Goal: Register for event/course

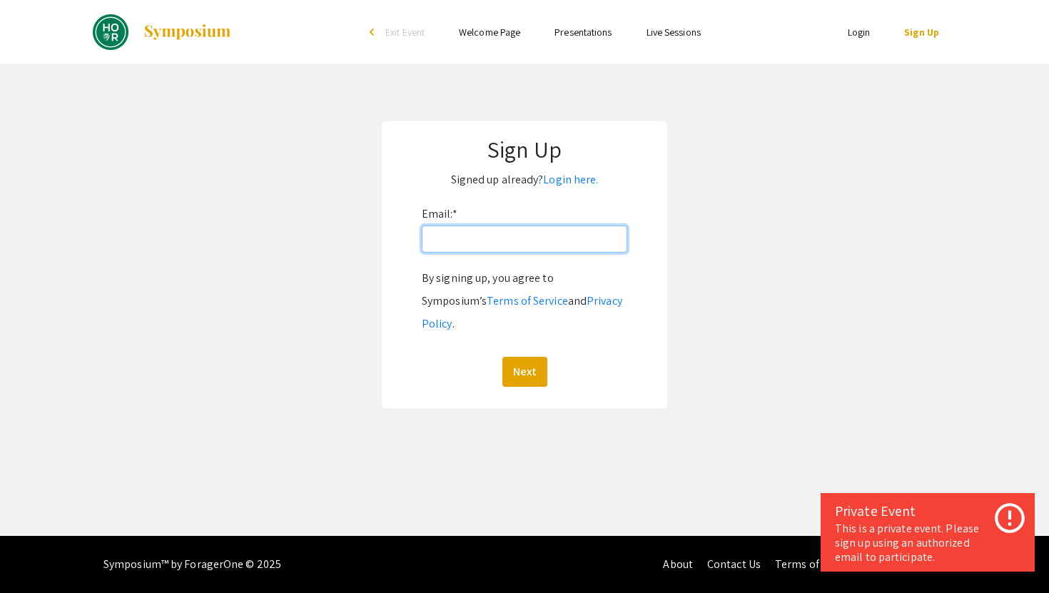
click at [556, 233] on input "Email: *" at bounding box center [525, 239] width 206 height 27
type input "[EMAIL_ADDRESS][DOMAIN_NAME]"
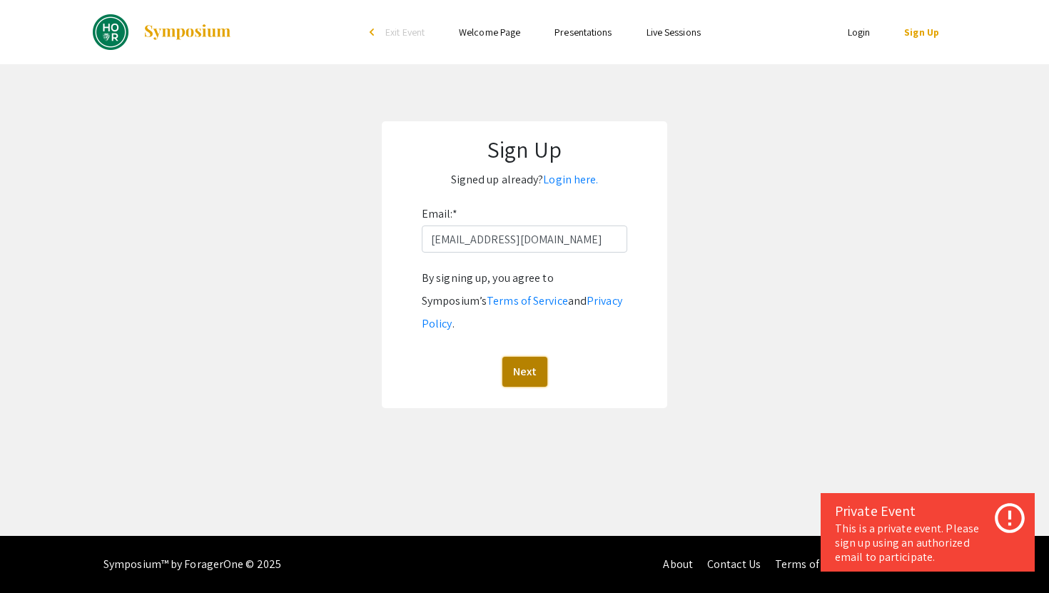
click at [524, 357] on button "Next" at bounding box center [525, 372] width 45 height 30
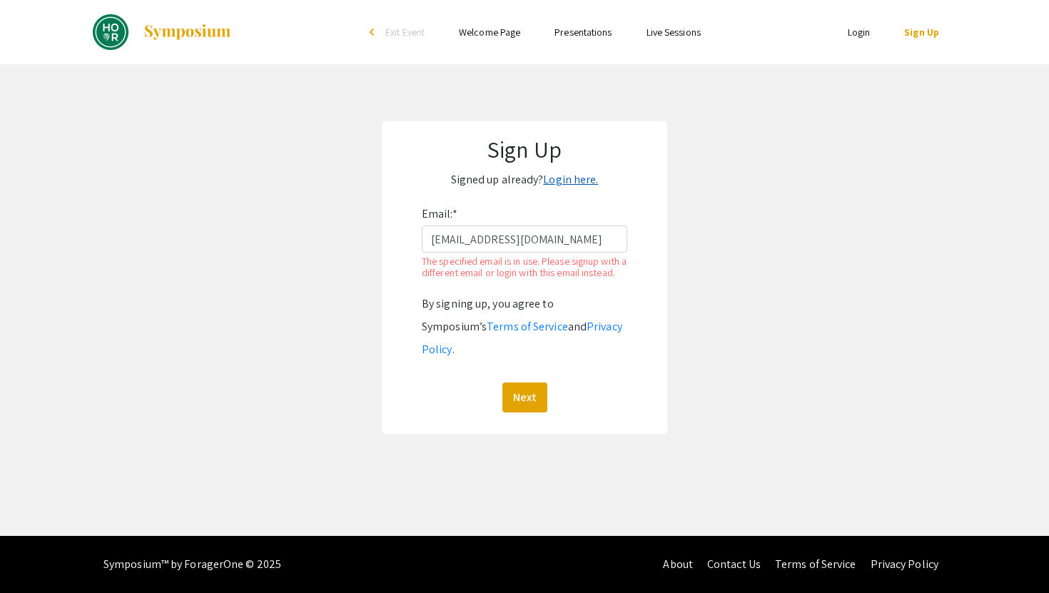
click at [575, 178] on link "Login here." at bounding box center [570, 179] width 55 height 15
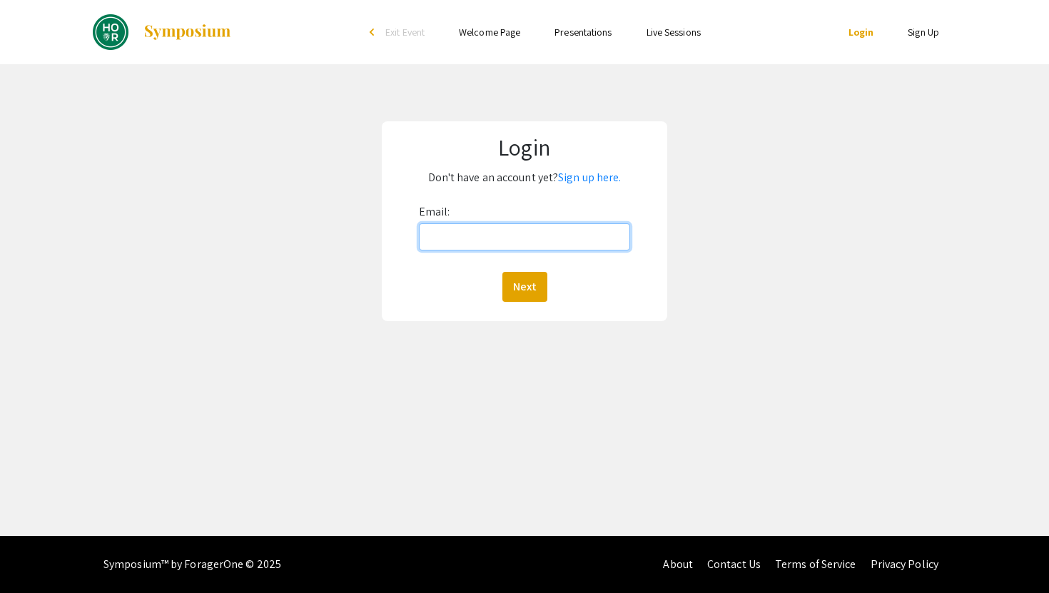
click at [538, 228] on input "Email:" at bounding box center [525, 236] width 212 height 27
type input "[EMAIL_ADDRESS][DOMAIN_NAME]"
click at [528, 288] on button "Next" at bounding box center [525, 287] width 45 height 30
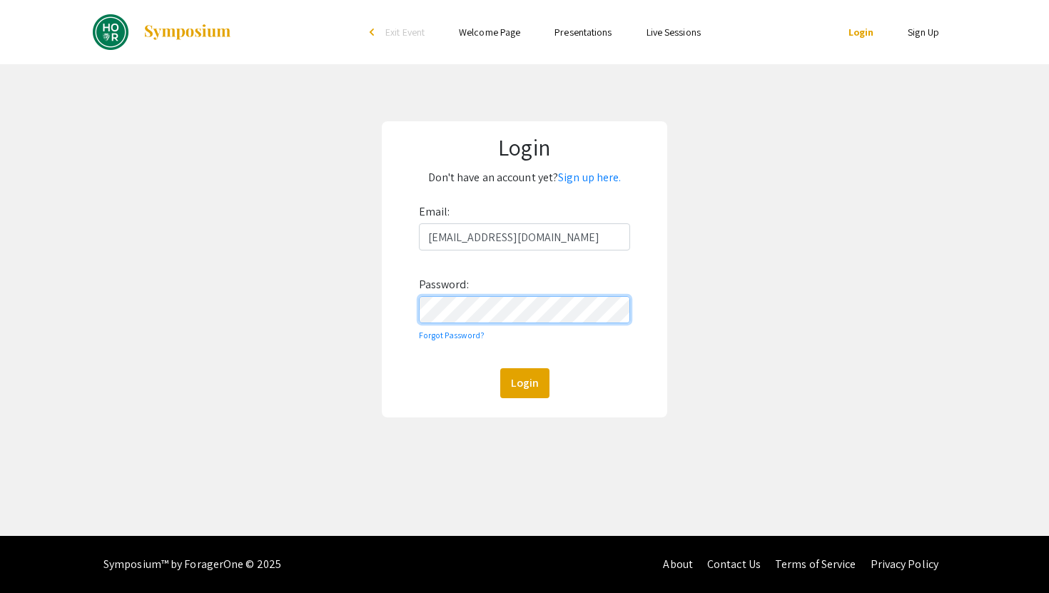
click at [500, 368] on button "Login" at bounding box center [524, 383] width 49 height 30
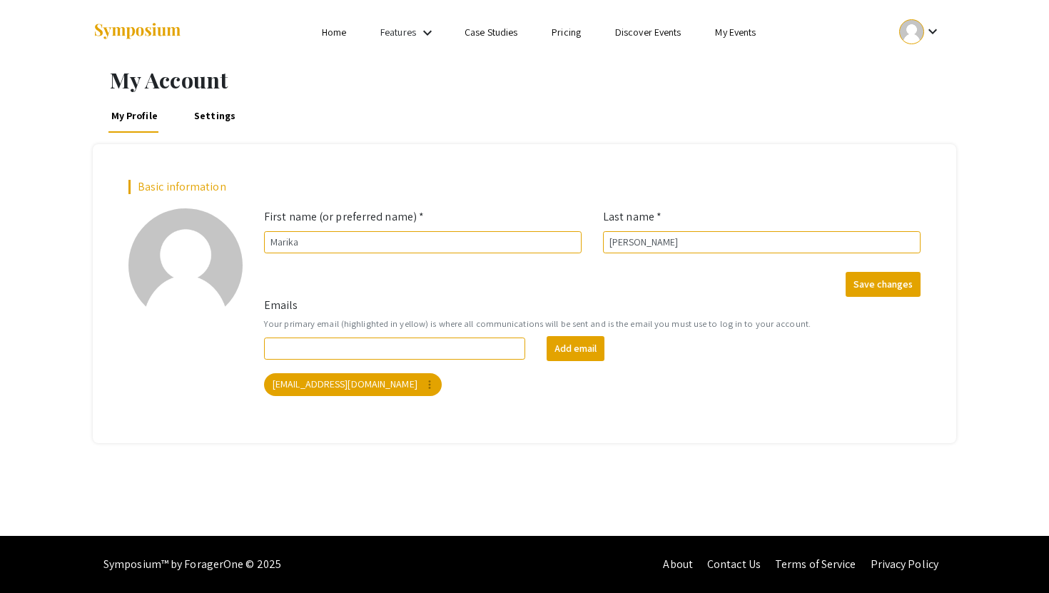
click at [420, 32] on mat-icon "keyboard_arrow_down" at bounding box center [427, 32] width 17 height 17
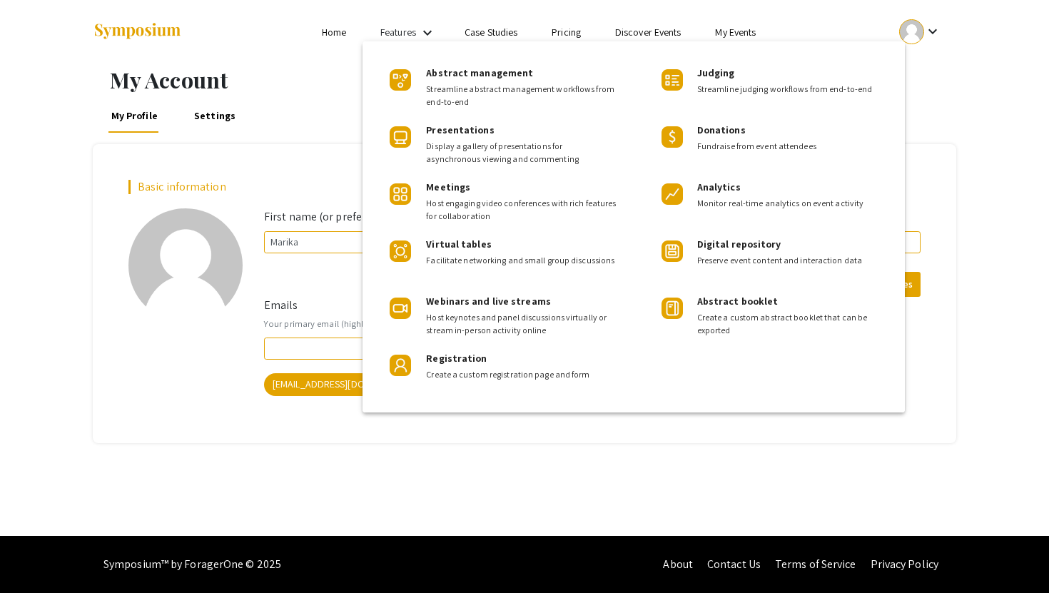
click at [348, 29] on div at bounding box center [524, 296] width 1049 height 593
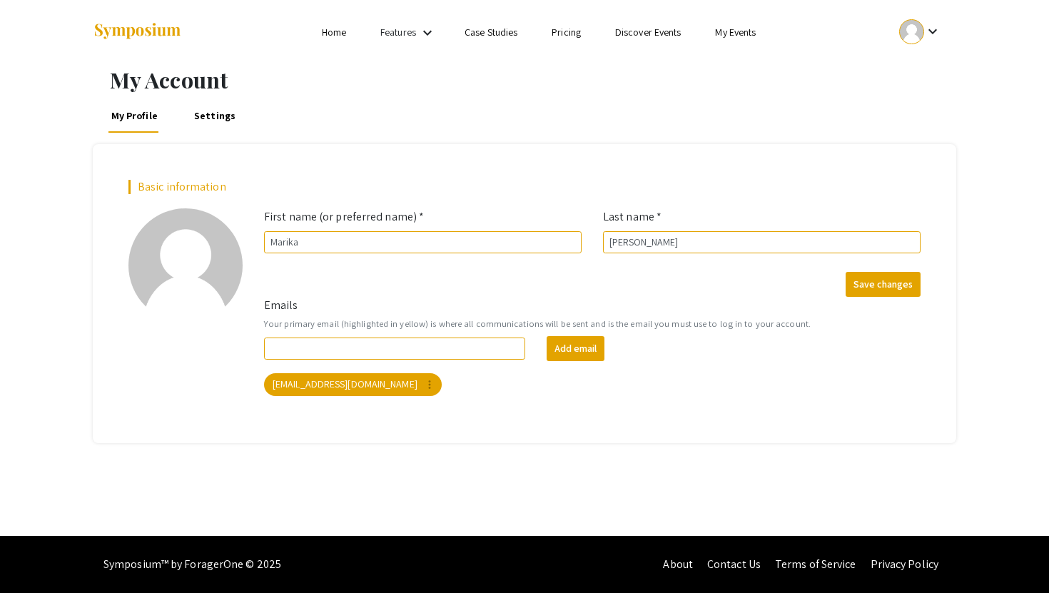
click at [750, 39] on li "My Events" at bounding box center [735, 32] width 75 height 17
click at [742, 30] on link "My Events" at bounding box center [735, 32] width 41 height 13
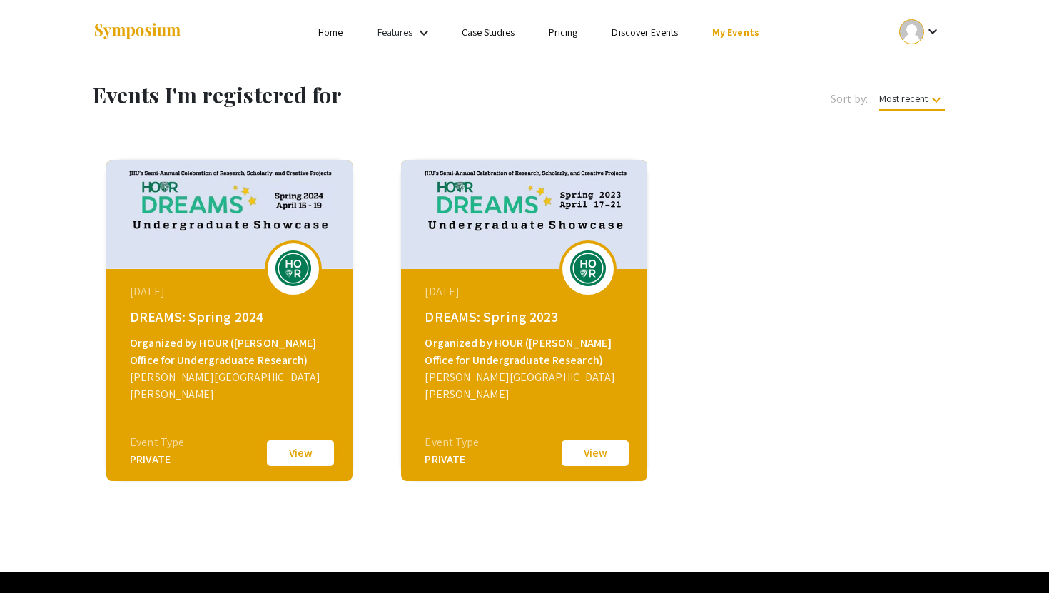
click at [319, 456] on button "View" at bounding box center [300, 453] width 71 height 30
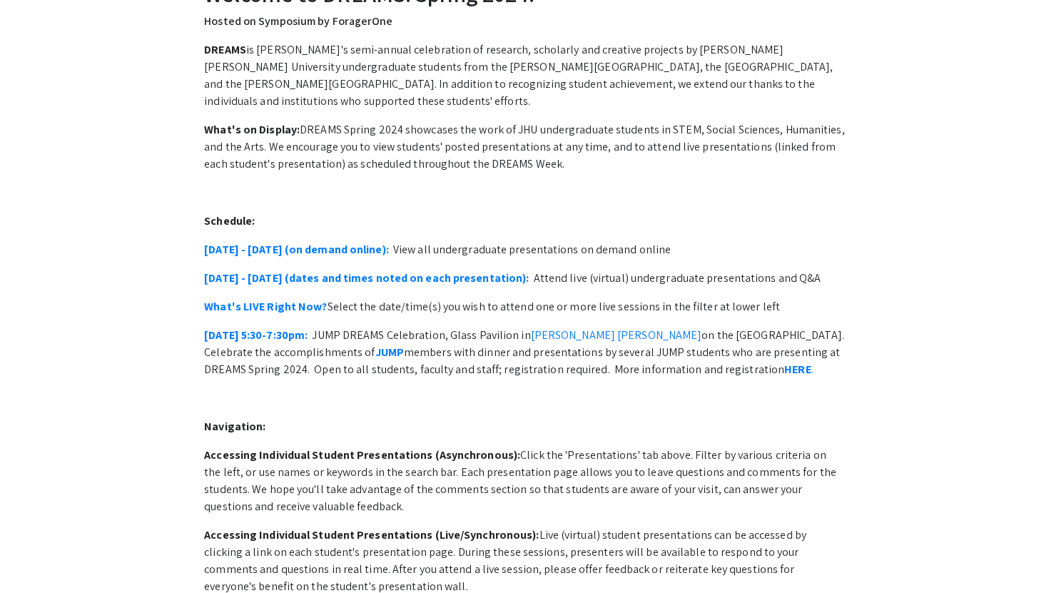
scroll to position [94, 0]
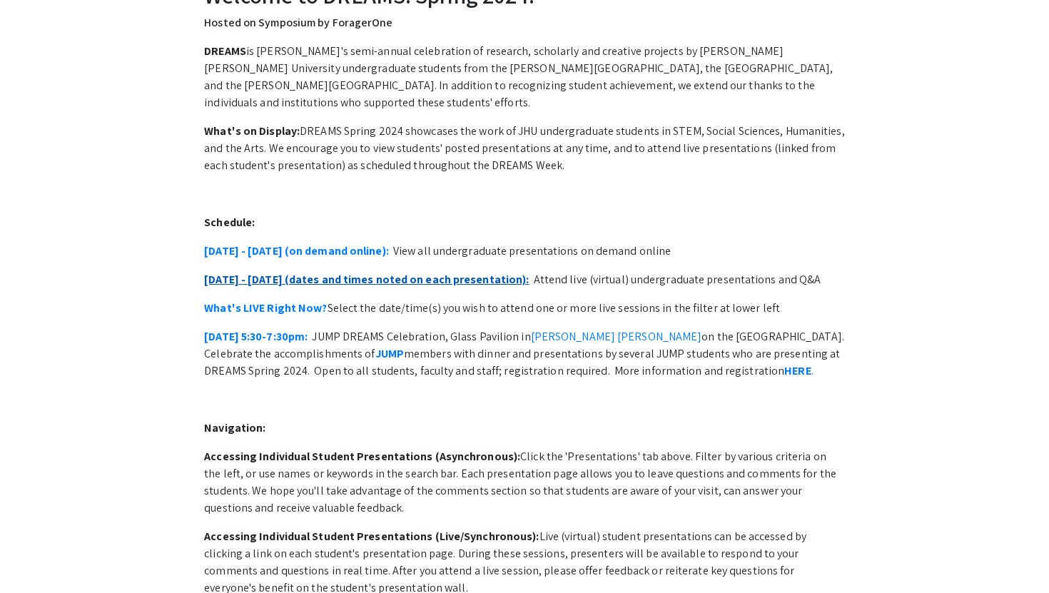
click at [406, 272] on link "[DATE] - [DATE] (dates and times noted on each presentation):" at bounding box center [366, 279] width 325 height 15
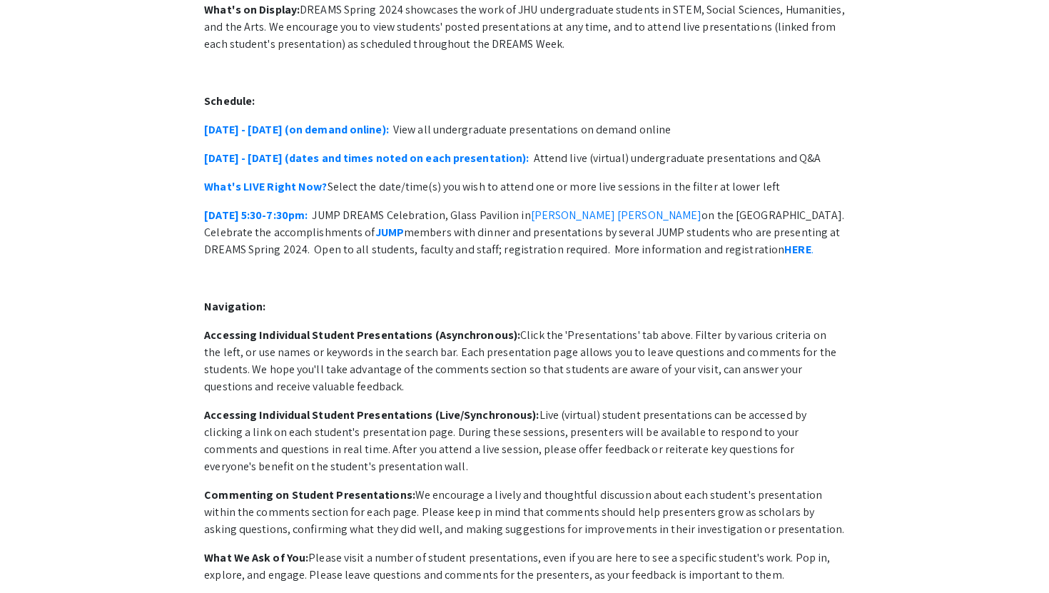
scroll to position [214, 0]
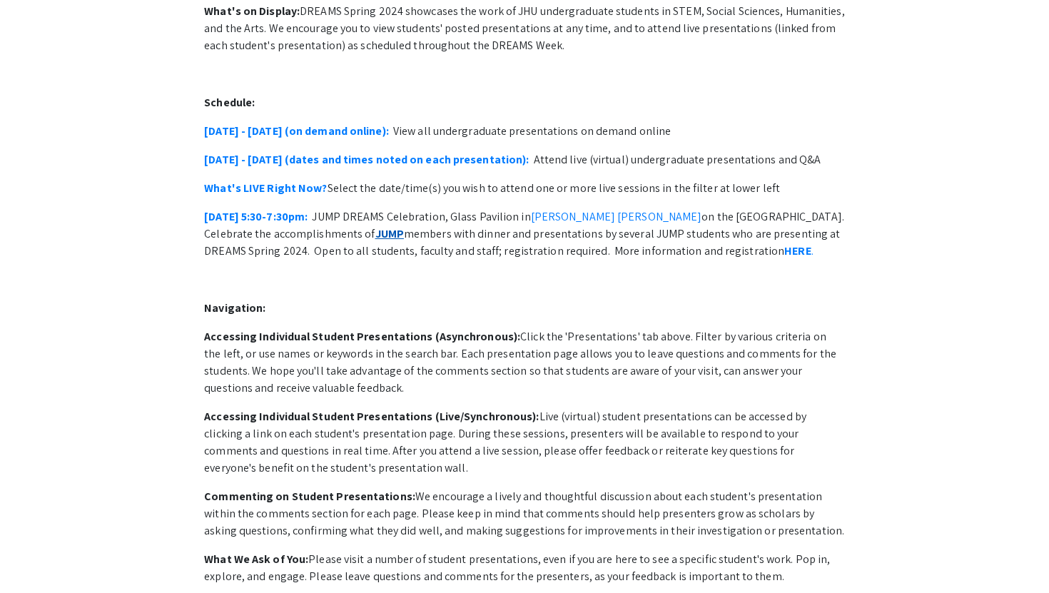
click at [375, 226] on strong "JUMP" at bounding box center [389, 233] width 29 height 15
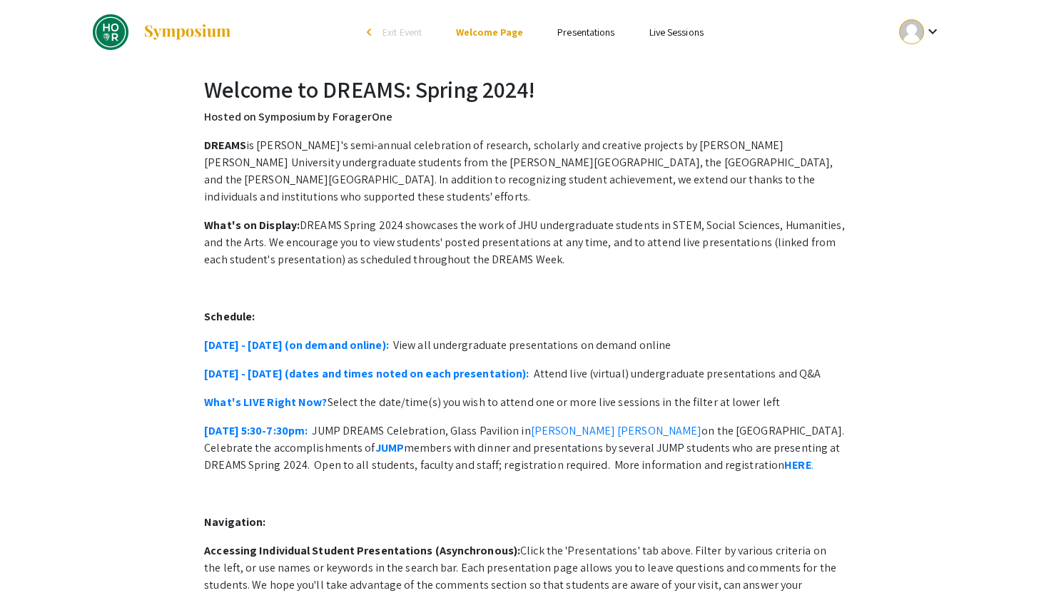
click at [687, 38] on link "Live Sessions" at bounding box center [677, 32] width 54 height 13
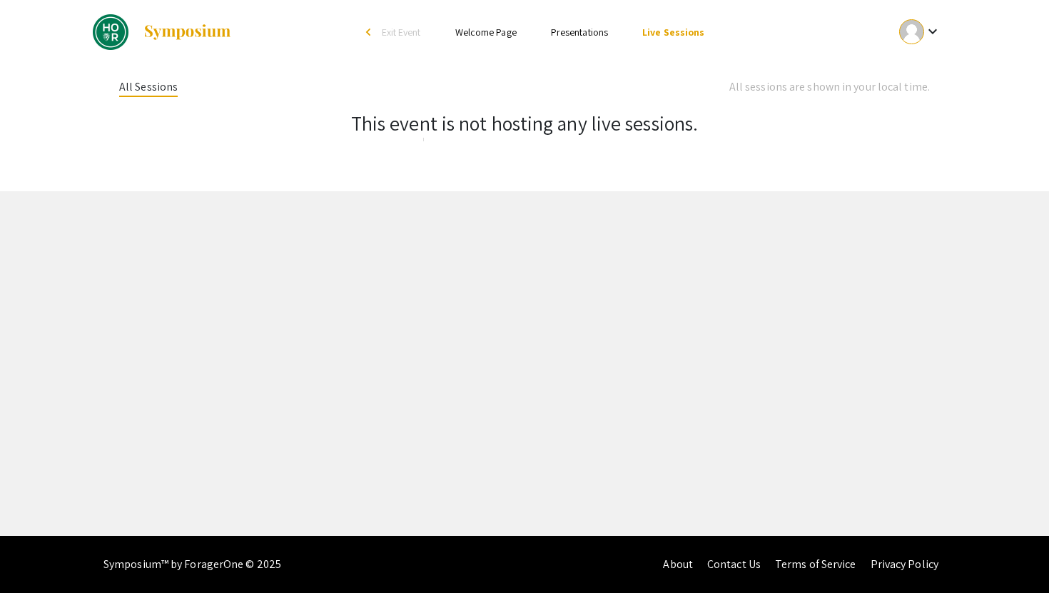
click at [488, 40] on li "Welcome Page" at bounding box center [486, 32] width 96 height 17
click at [495, 35] on link "Welcome Page" at bounding box center [485, 32] width 61 height 13
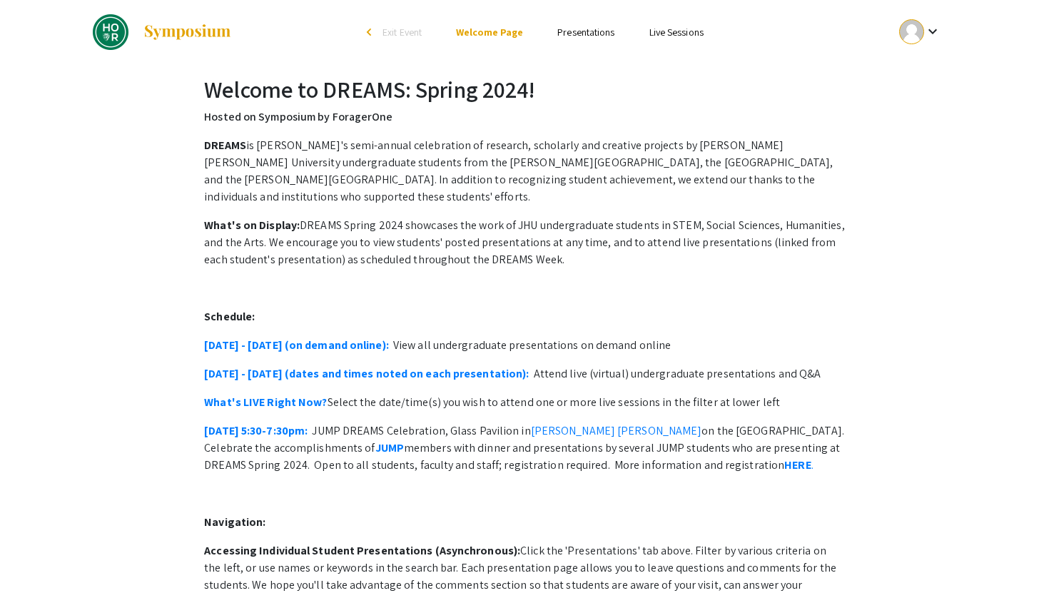
scroll to position [158, 0]
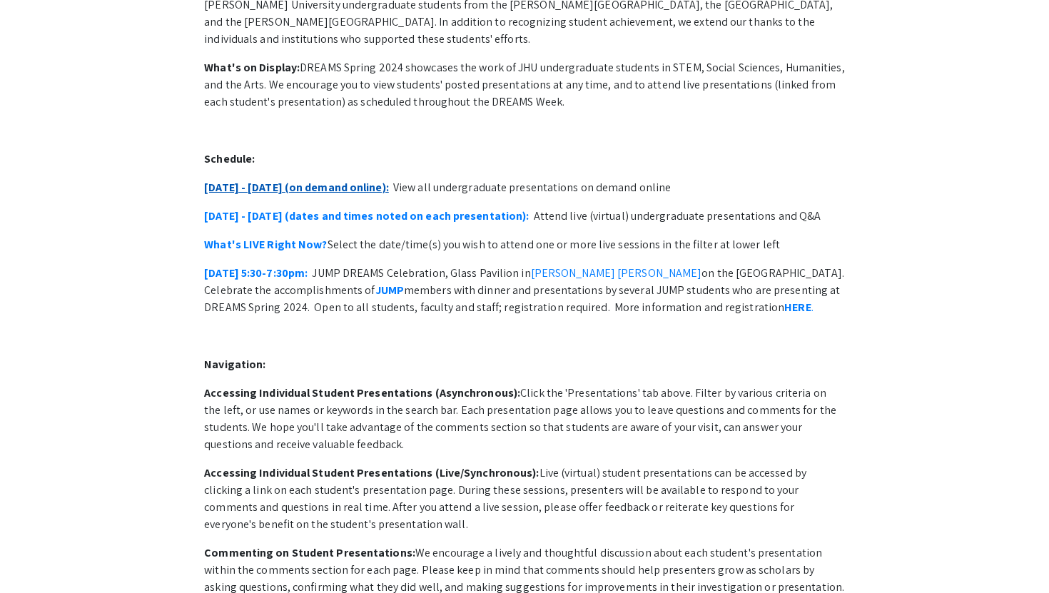
click at [319, 180] on link "[DATE] - [DATE] (on demand online):" at bounding box center [296, 187] width 185 height 15
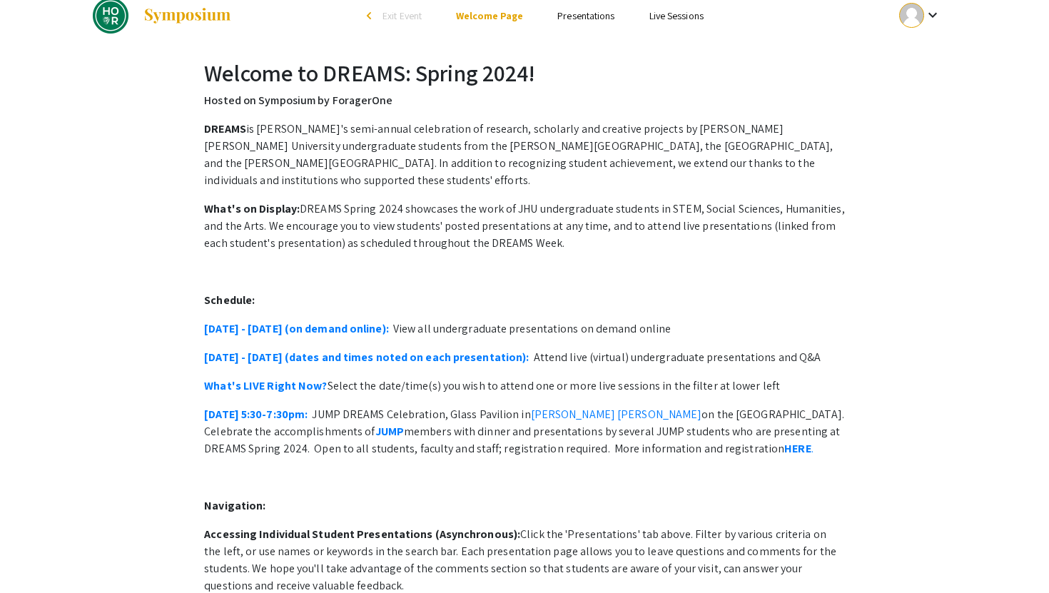
scroll to position [0, 0]
